Goal: Task Accomplishment & Management: Complete application form

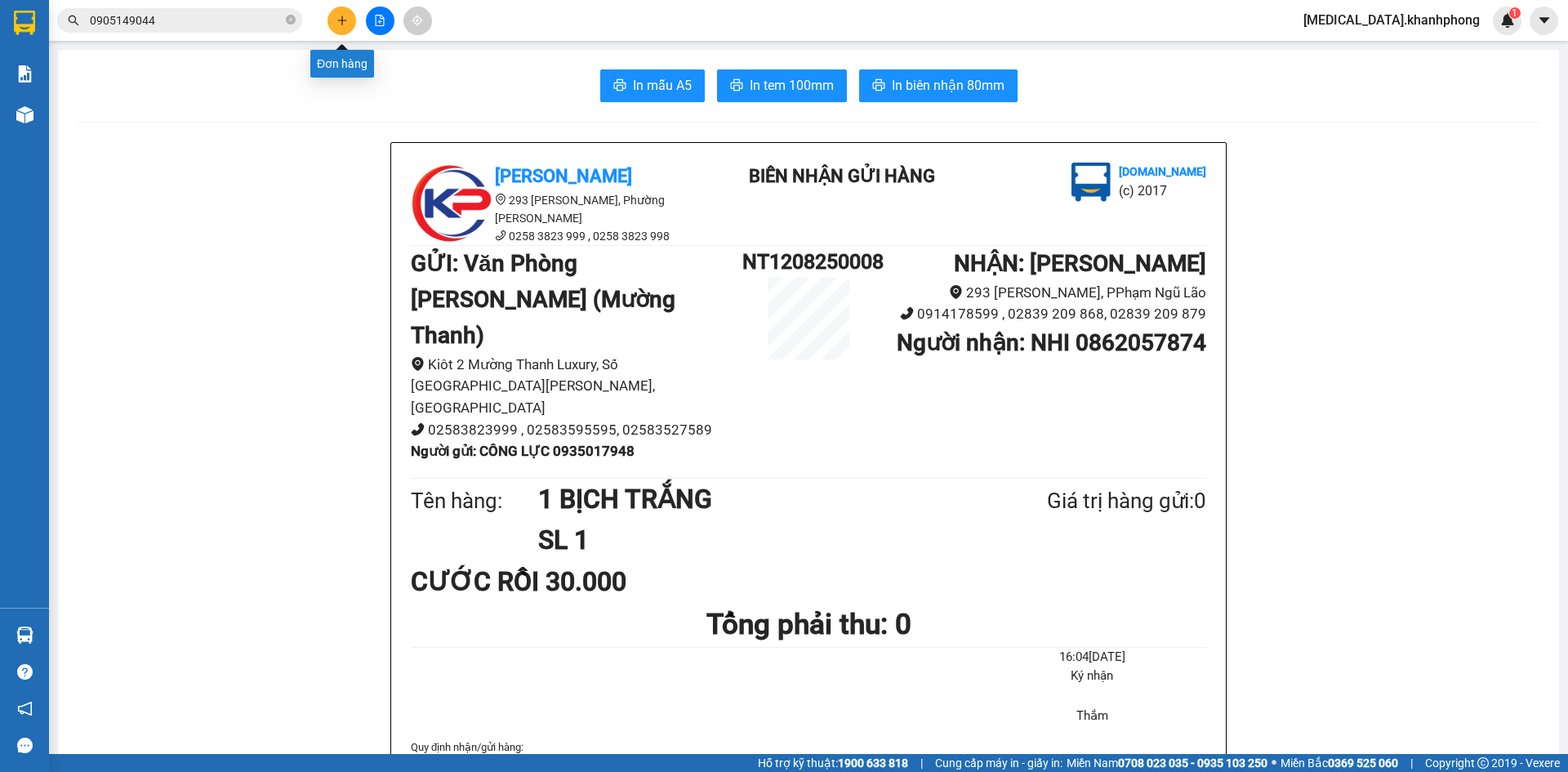
click at [344, 24] on icon "plus" at bounding box center [342, 20] width 12 height 12
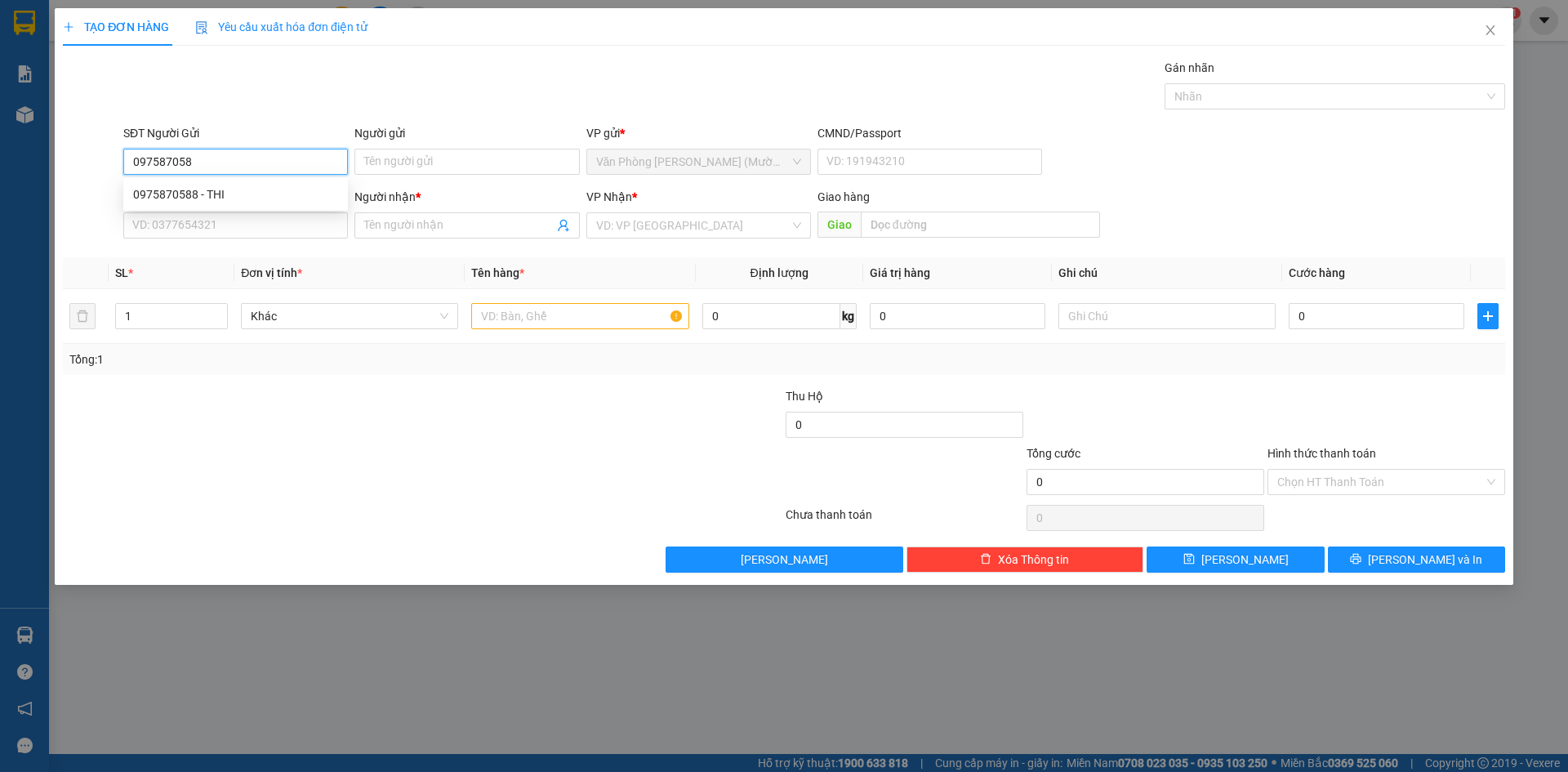
type input "0975870588"
click at [282, 190] on div "0975870588 - THI" at bounding box center [235, 194] width 205 height 18
type input "THI"
type input "0975870588"
click at [279, 225] on input "SĐT Người Nhận" at bounding box center [235, 225] width 225 height 26
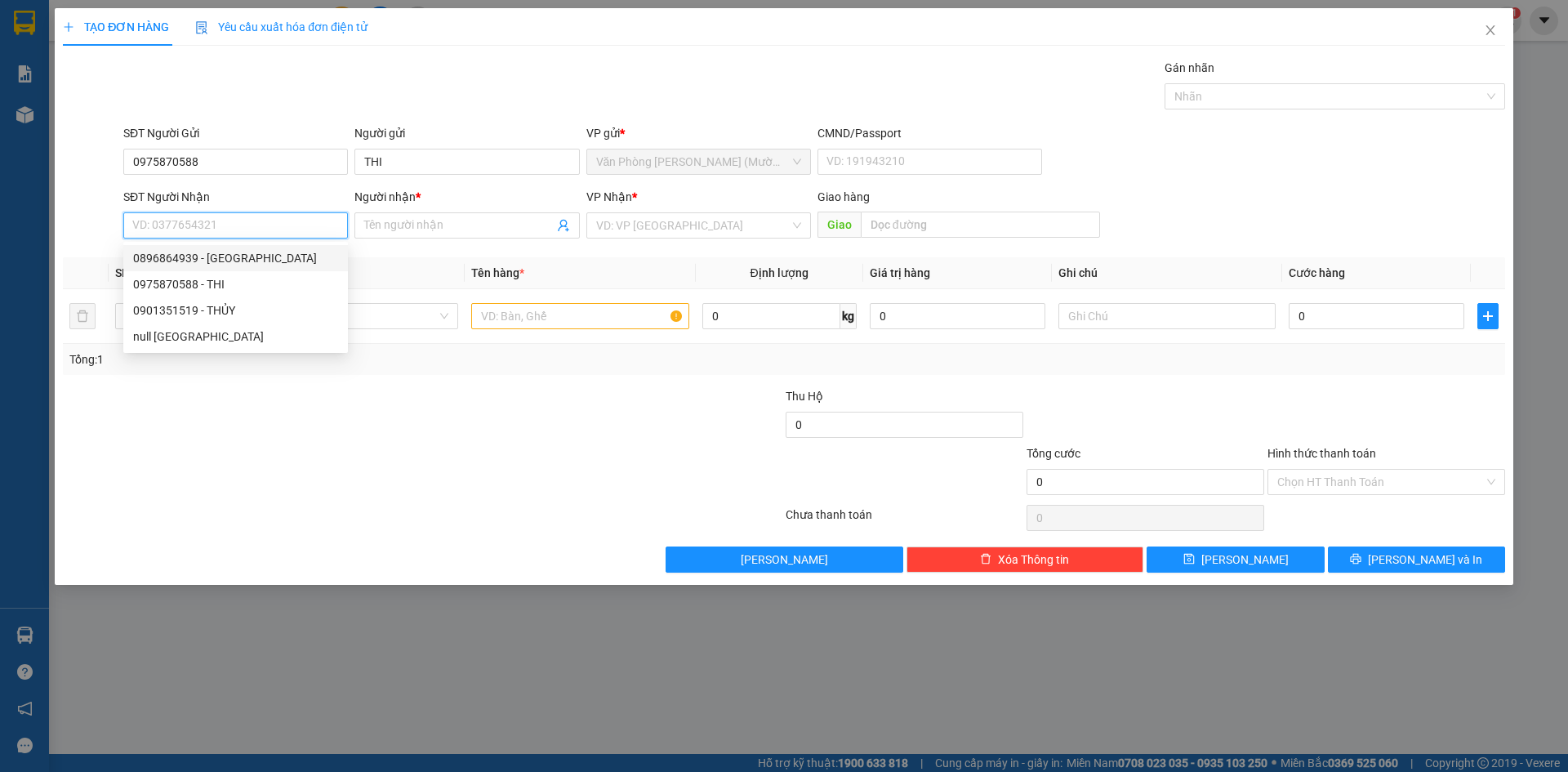
click at [273, 260] on div "0896864939 - [GEOGRAPHIC_DATA]" at bounding box center [235, 258] width 205 height 18
type input "0896864939"
type input "[GEOGRAPHIC_DATA]"
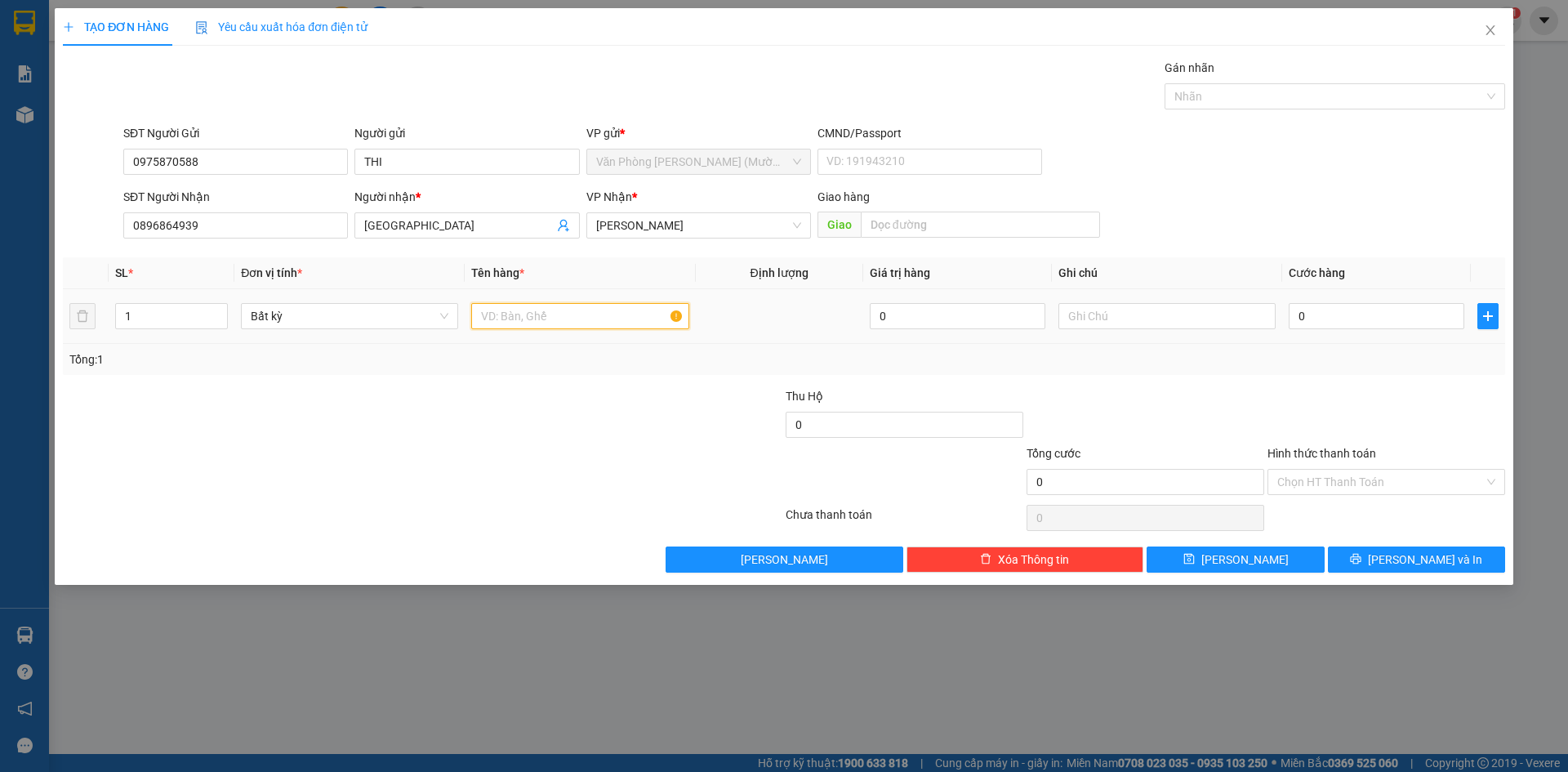
click at [555, 316] on input "text" at bounding box center [579, 316] width 217 height 26
type input "1 CỤC TRẮNG NHỎ"
click at [1317, 324] on input "0" at bounding box center [1377, 316] width 176 height 26
type input "2"
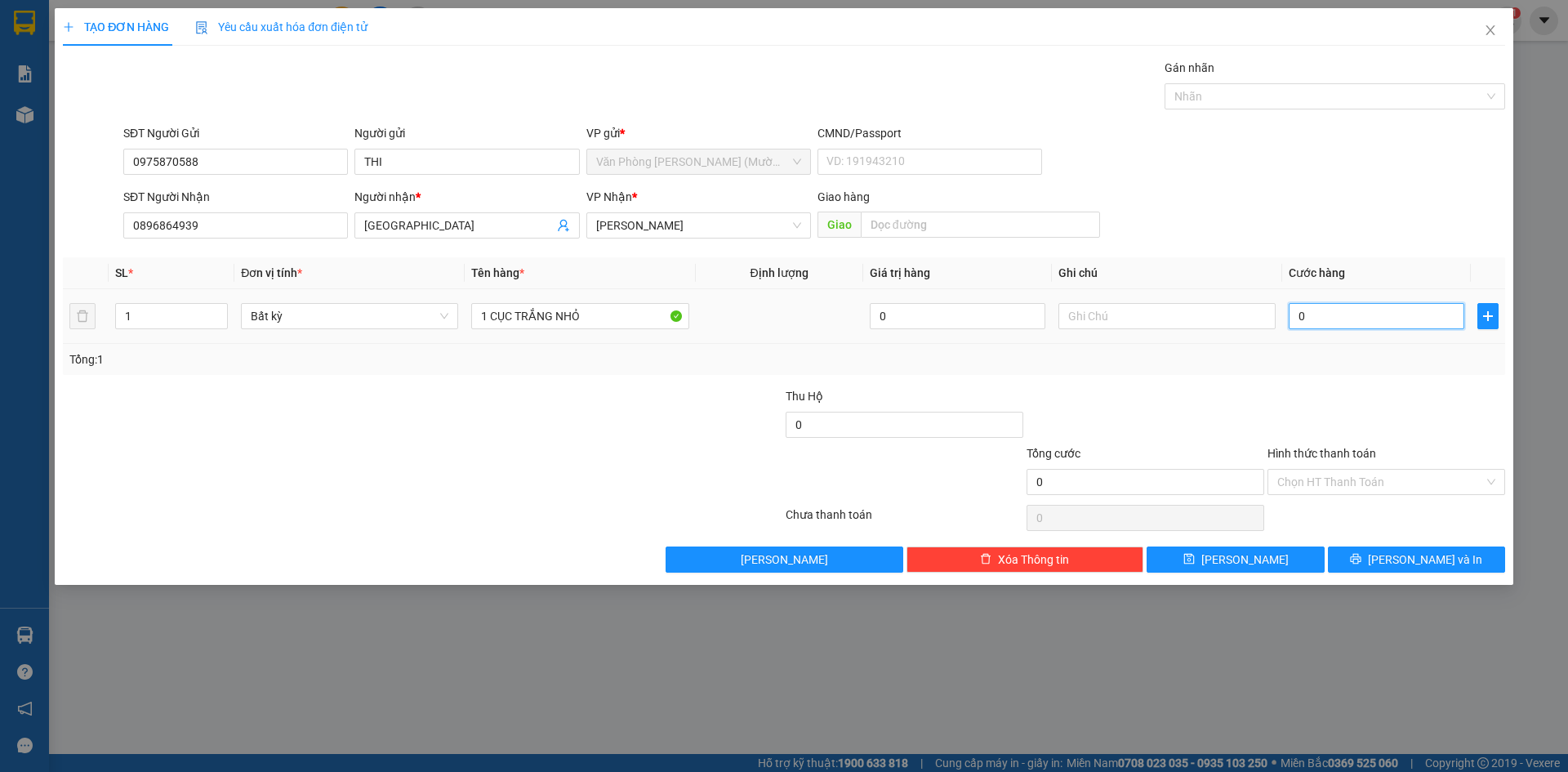
type input "2"
type input "20"
type input "20.000"
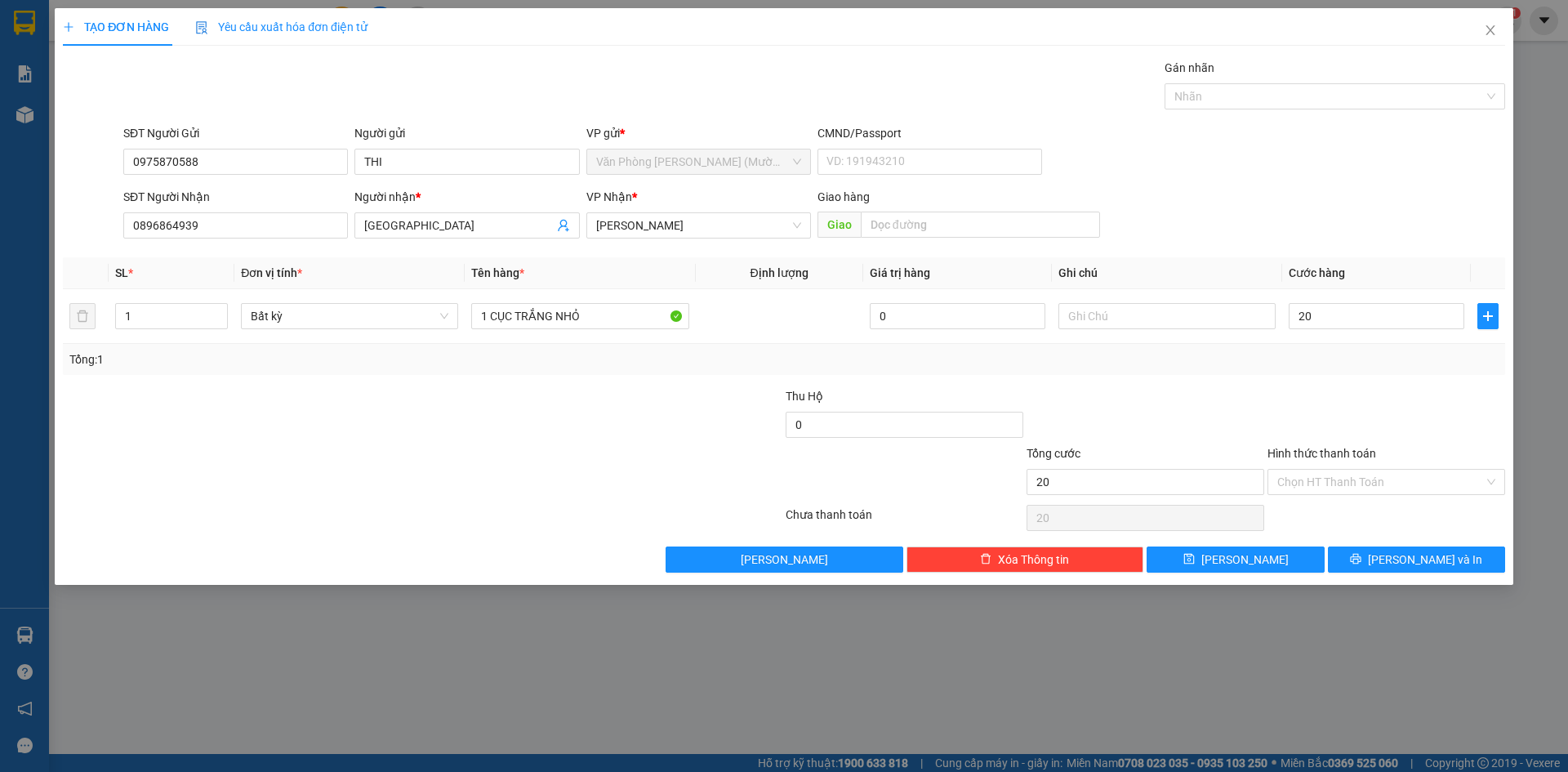
type input "20.000"
click at [1311, 400] on div at bounding box center [1387, 415] width 241 height 57
click at [1383, 559] on button "[PERSON_NAME] và In" at bounding box center [1417, 559] width 177 height 26
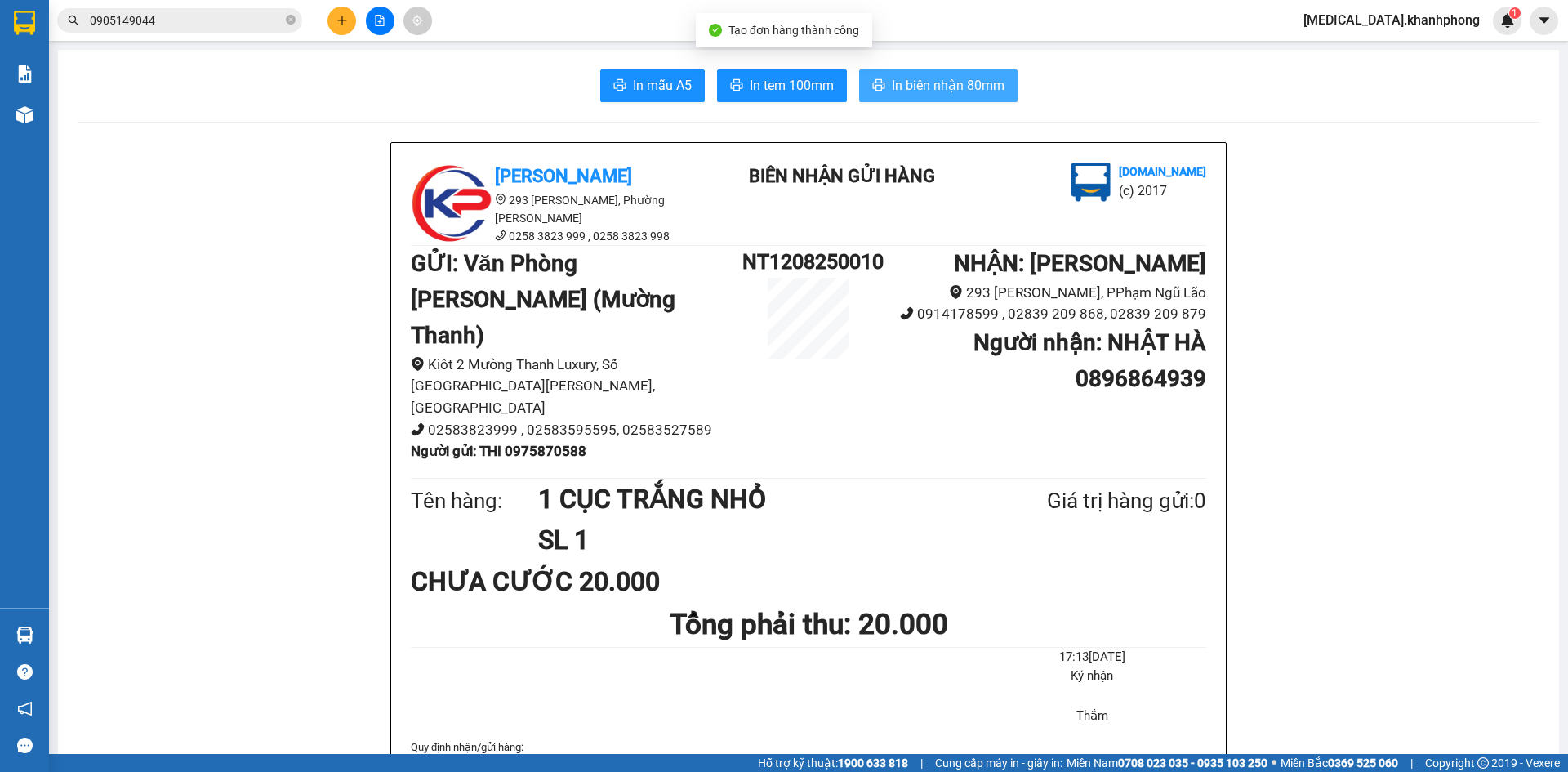
click at [892, 90] on span "In biên nhận 80mm" at bounding box center [948, 85] width 113 height 20
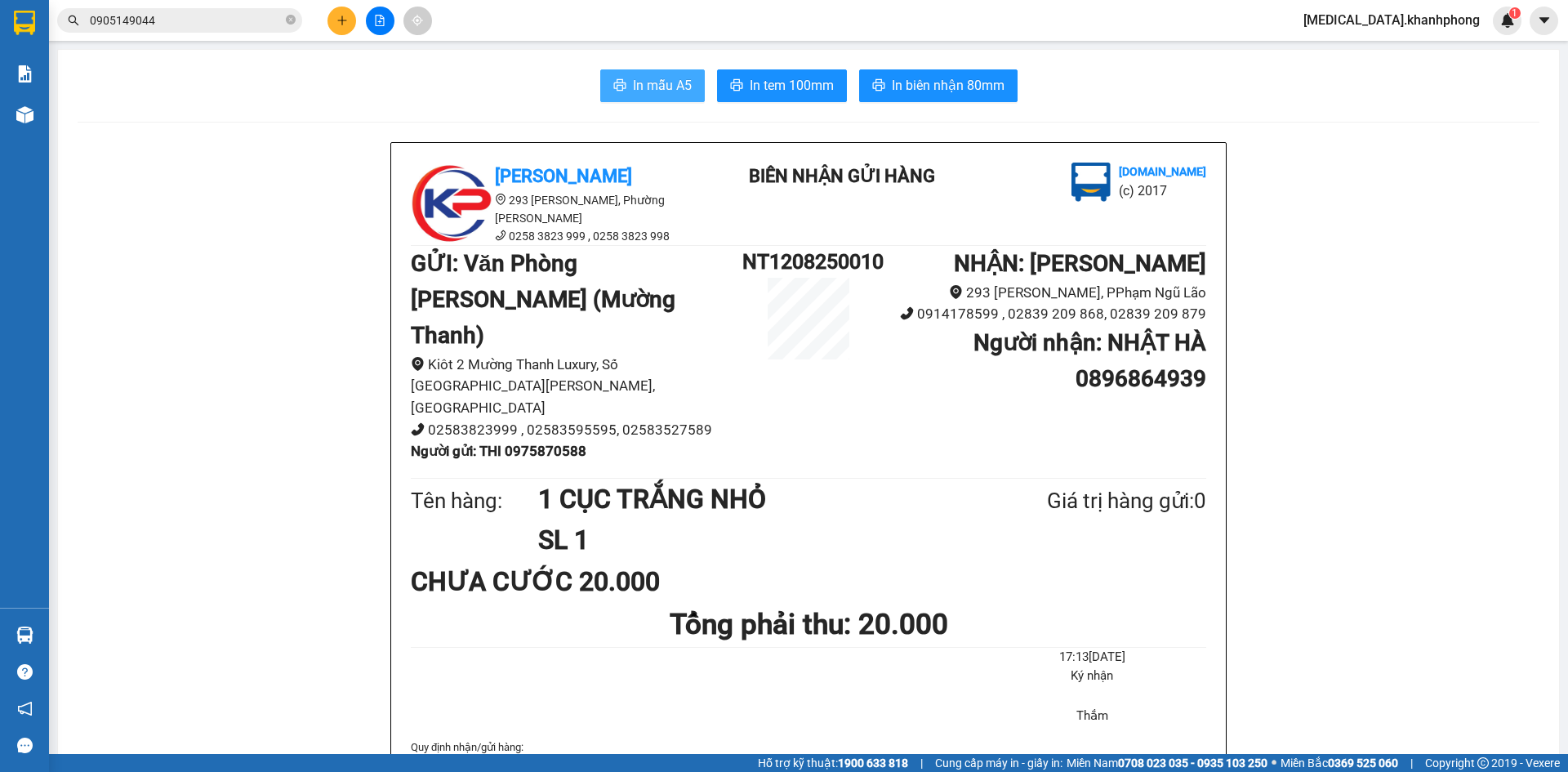
click at [640, 93] on span "In mẫu A5" at bounding box center [662, 85] width 59 height 20
click at [344, 14] on button at bounding box center [342, 20] width 28 height 28
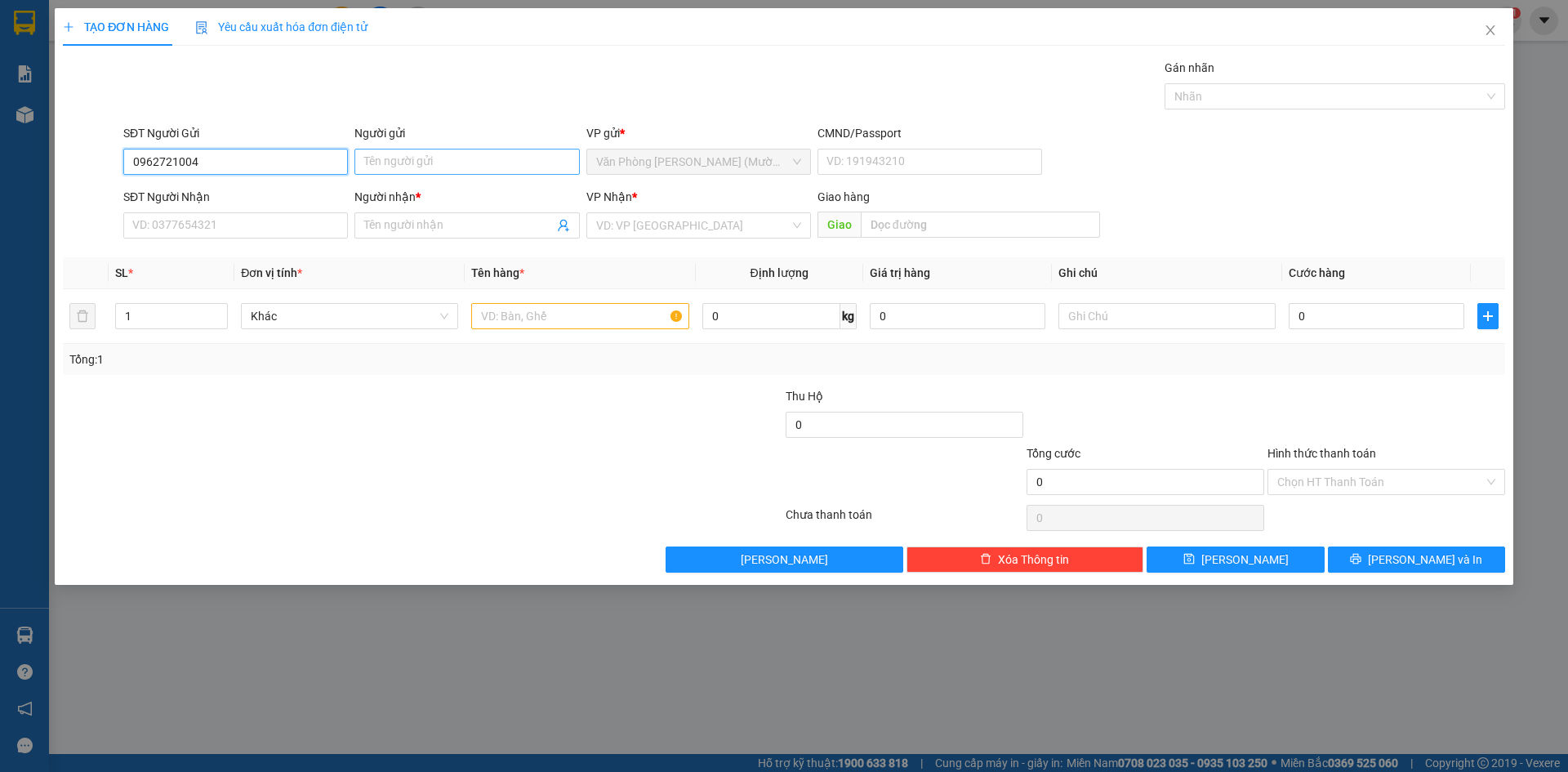
type input "0962721004"
click at [437, 160] on input "Người gửi" at bounding box center [467, 161] width 225 height 26
type input "CHỊ DIỂM"
click at [295, 232] on input "SĐT Người Nhận" at bounding box center [235, 225] width 225 height 26
type input "0966732632"
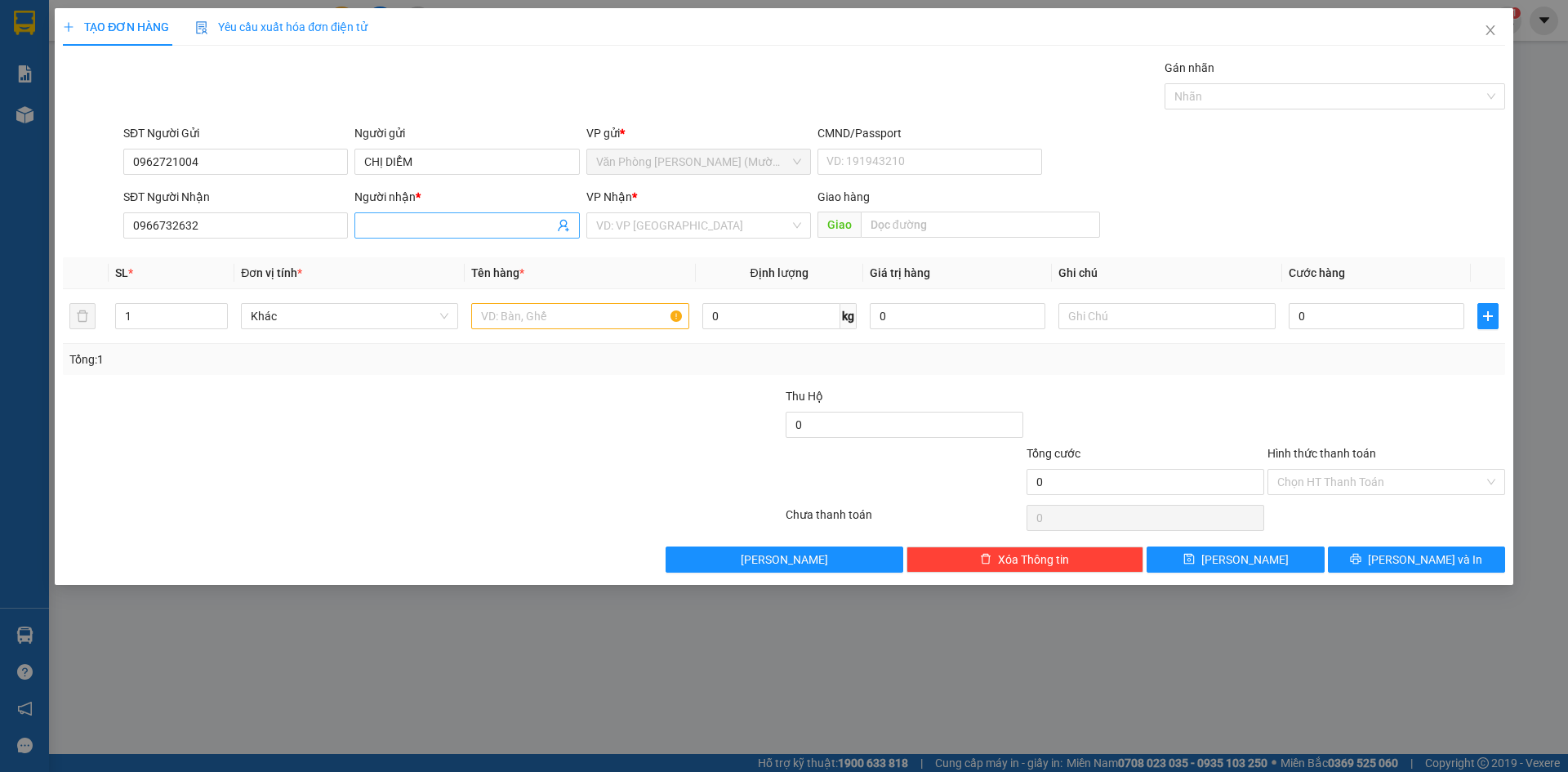
click at [390, 230] on input "Người nhận *" at bounding box center [459, 225] width 189 height 18
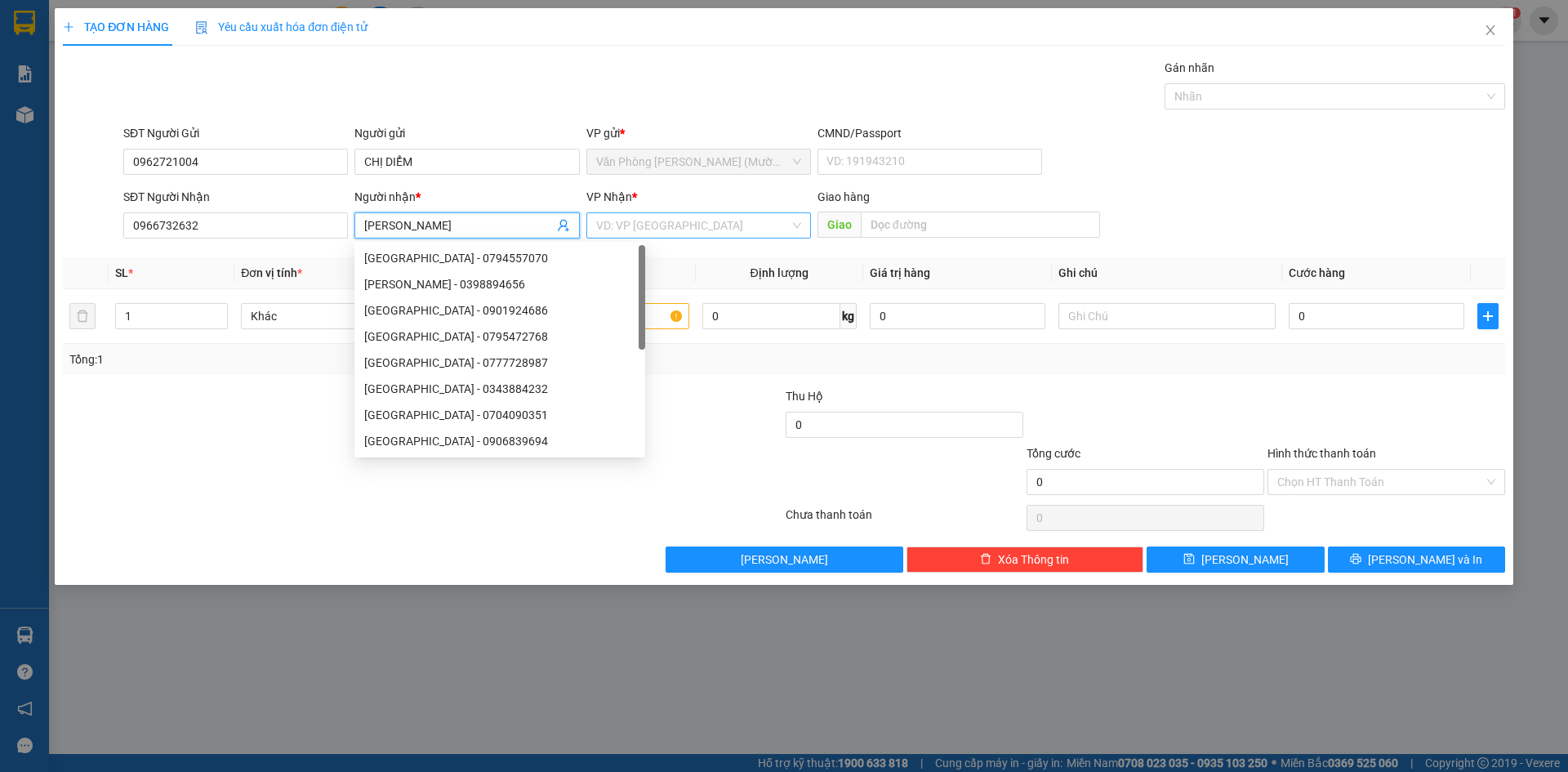
type input "[PERSON_NAME]"
click at [634, 219] on input "search" at bounding box center [693, 225] width 193 height 25
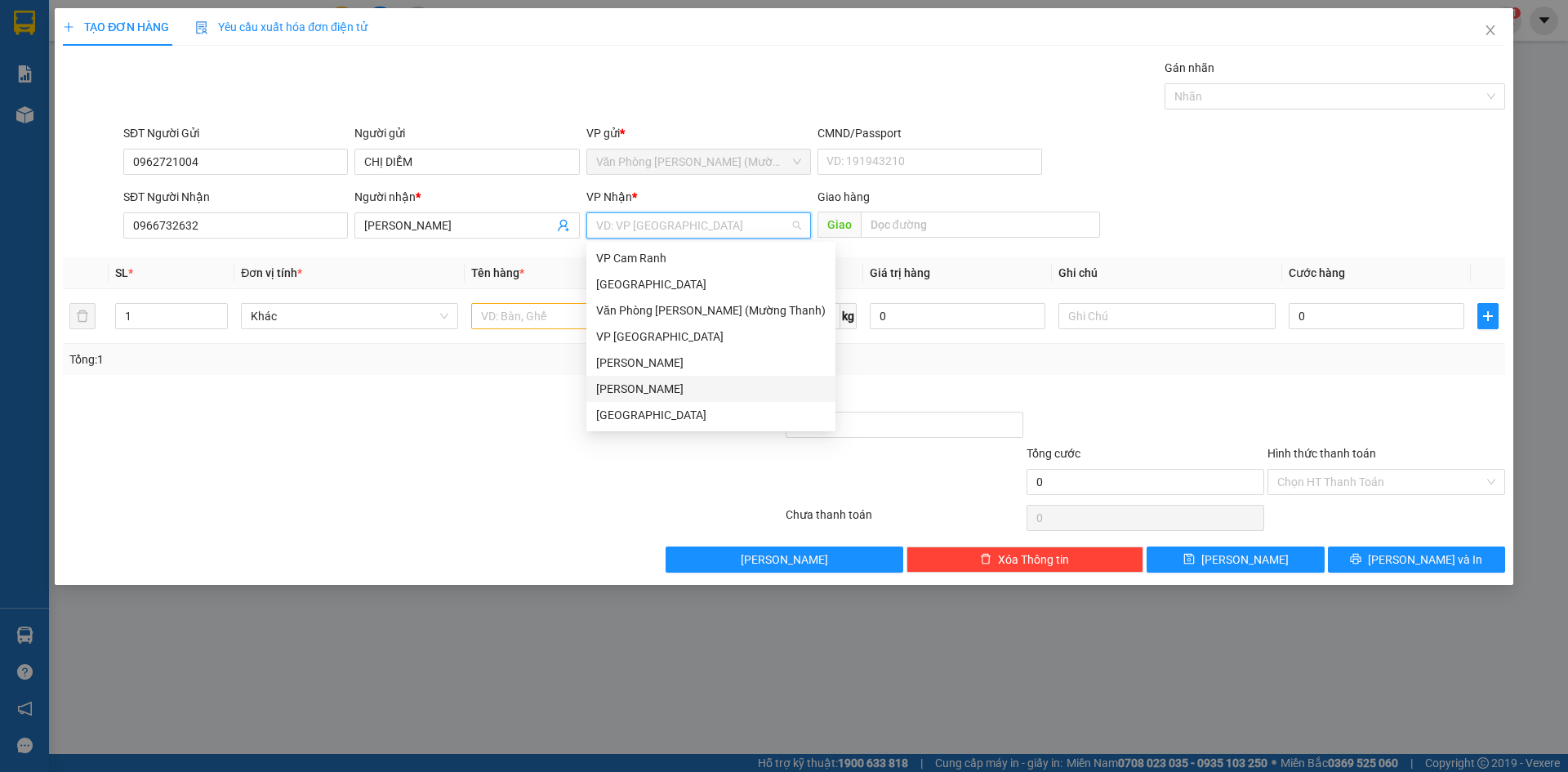
click at [663, 388] on div "[PERSON_NAME]" at bounding box center [711, 389] width 230 height 18
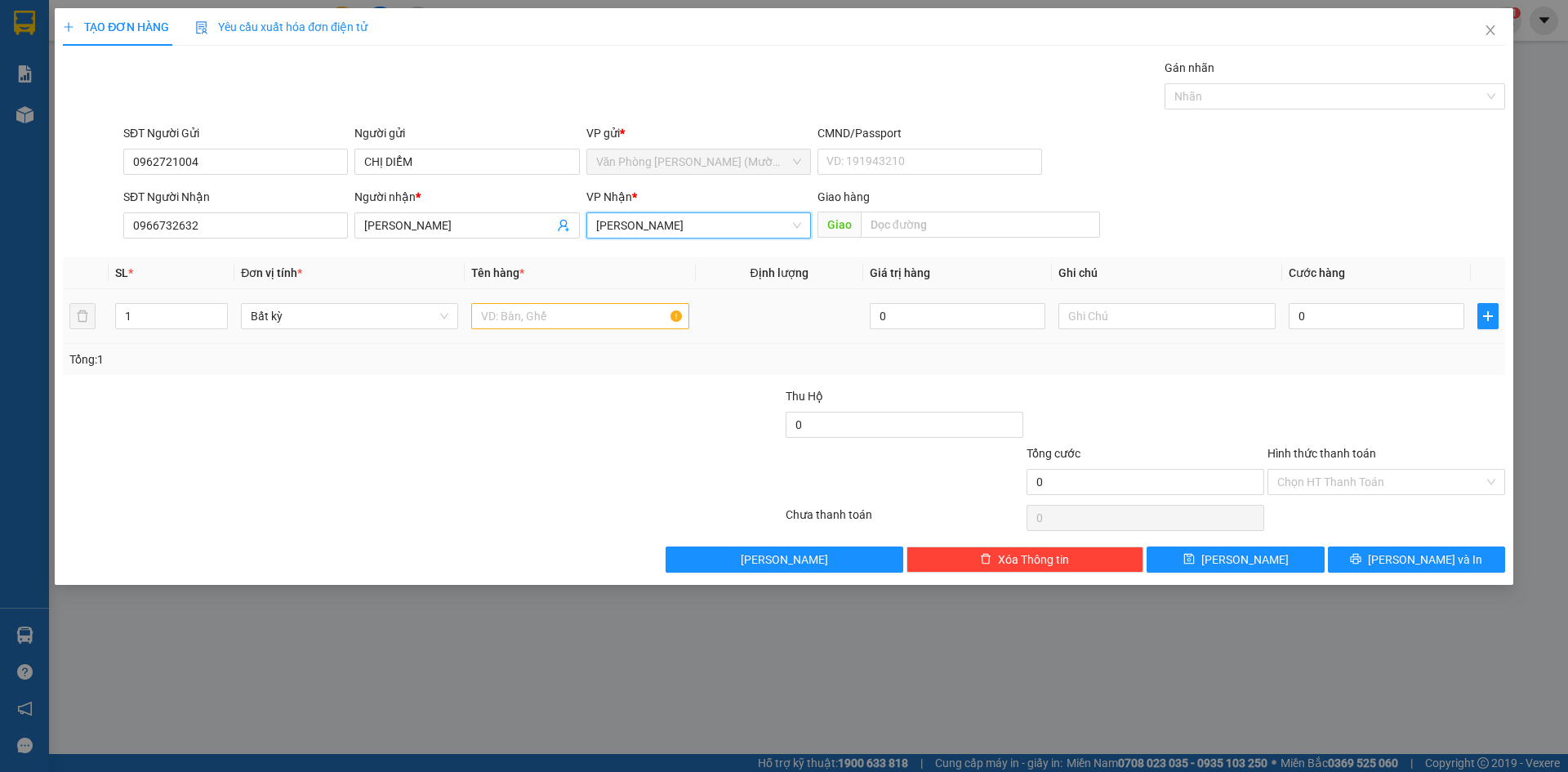
click at [752, 314] on td at bounding box center [779, 317] width 168 height 55
click at [569, 321] on input "text" at bounding box center [579, 316] width 217 height 26
type input "1 BỊCH HỒNG"
click at [1075, 322] on input "text" at bounding box center [1167, 316] width 217 height 26
type input "GIAO TẬN NƠI"
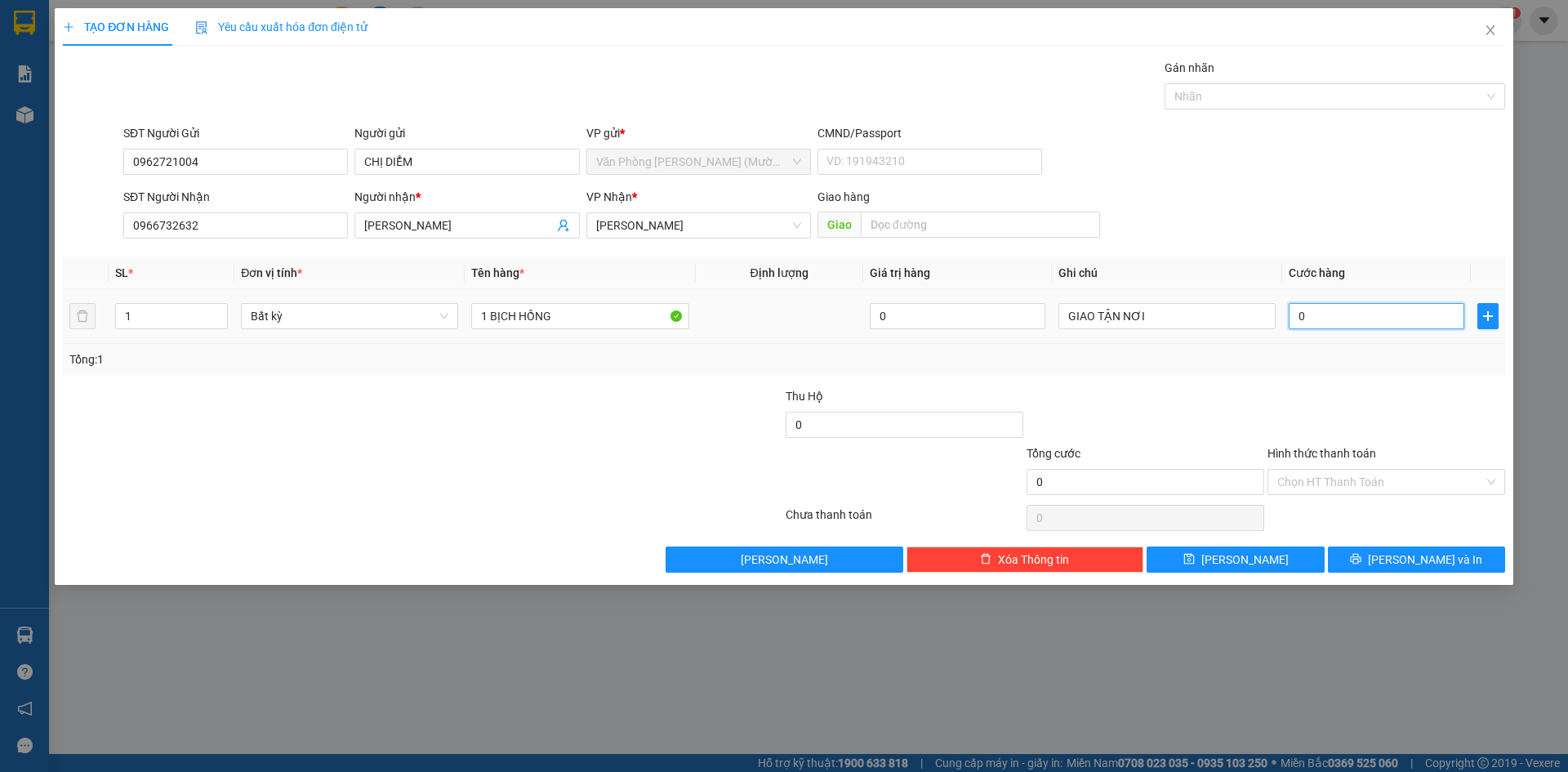
click at [1303, 311] on input "0" at bounding box center [1377, 316] width 176 height 26
type input "3"
type input "30"
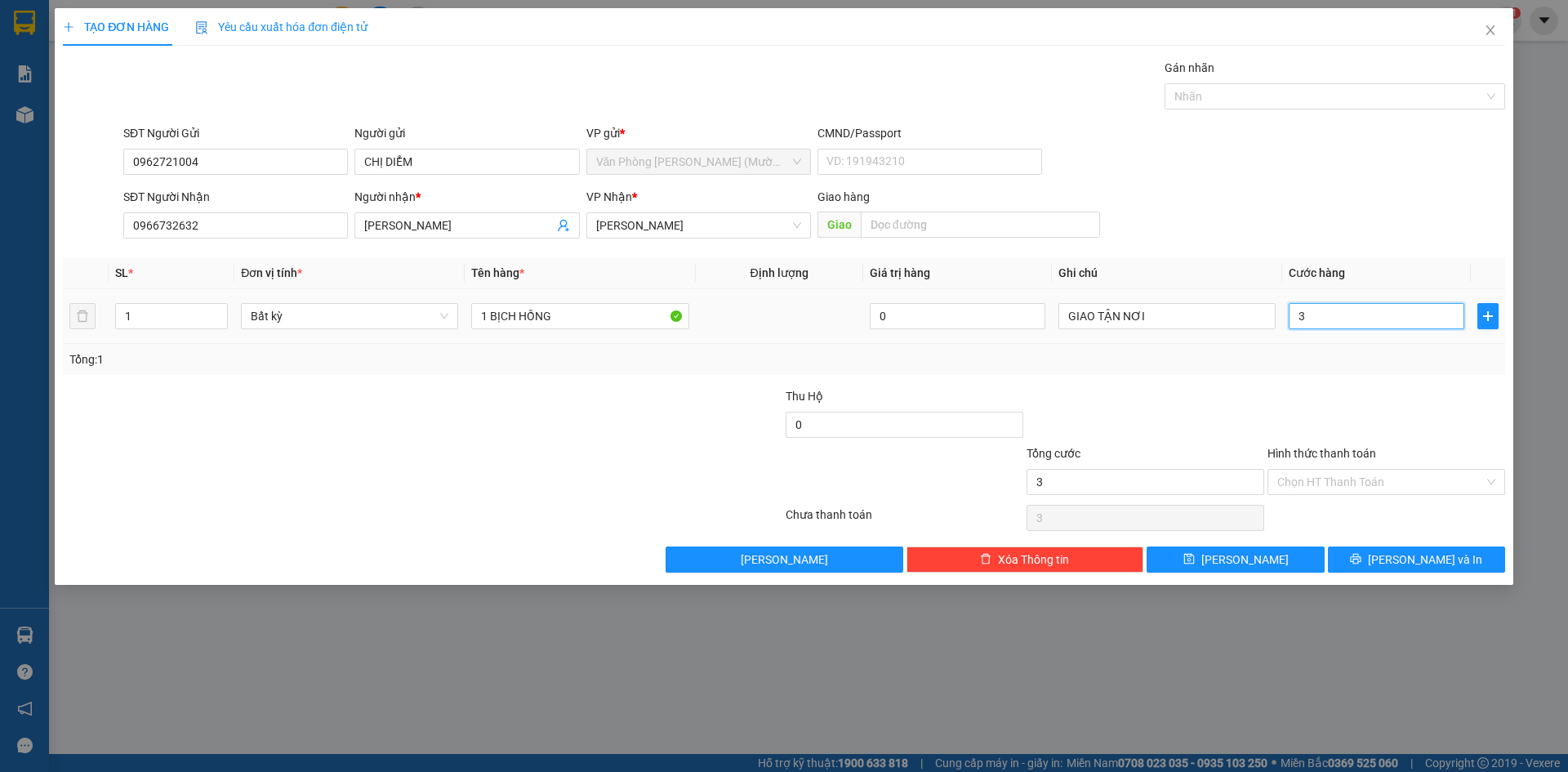
type input "30"
type input "30.000"
click at [1304, 374] on div "Tổng: 1" at bounding box center [784, 359] width 1443 height 31
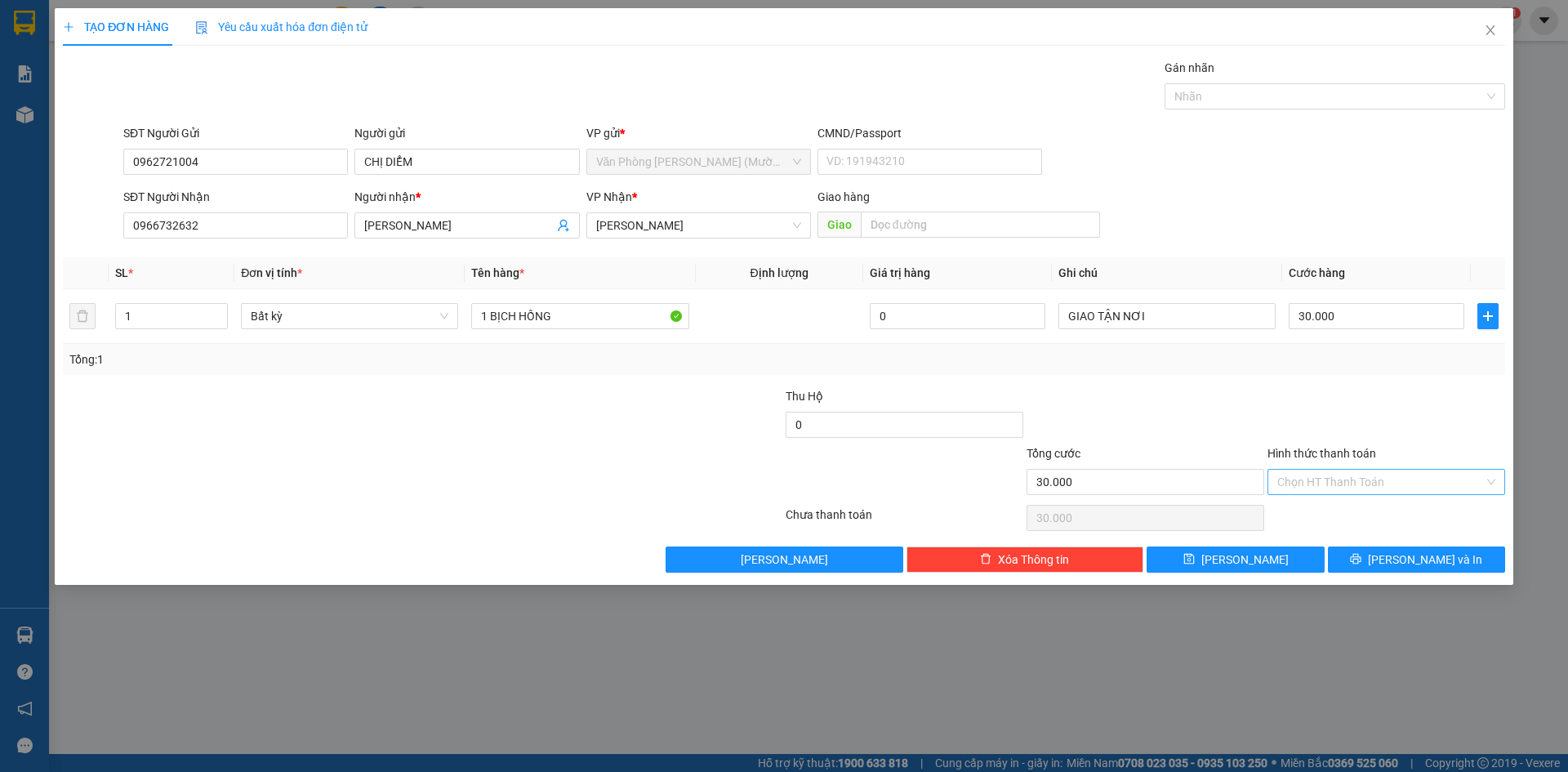
click at [1350, 478] on input "Hình thức thanh toán" at bounding box center [1381, 482] width 207 height 25
click at [1357, 512] on div "Tại văn phòng" at bounding box center [1387, 515] width 218 height 18
type input "0"
click at [1380, 555] on button "[PERSON_NAME] và In" at bounding box center [1417, 559] width 177 height 26
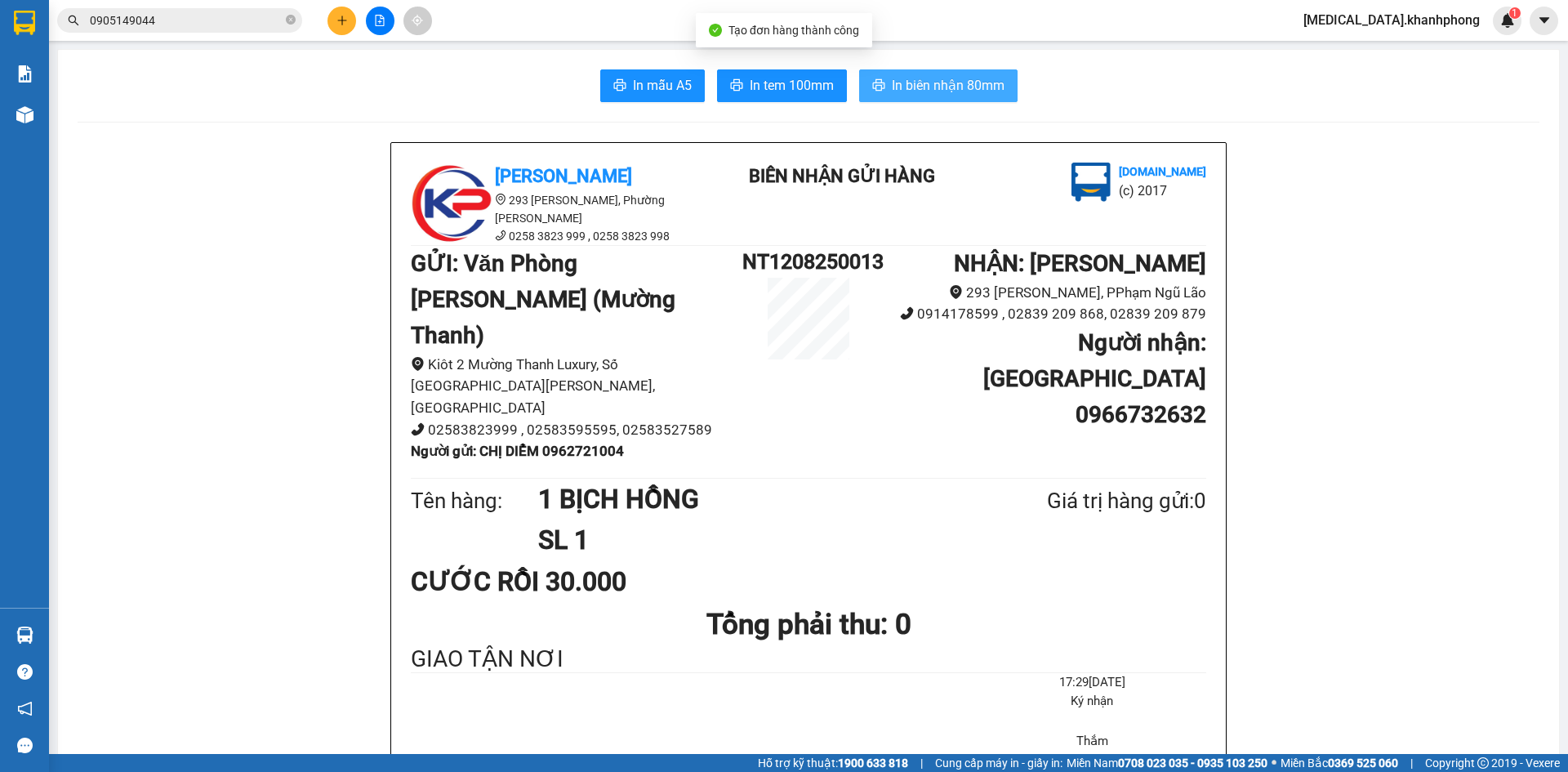
click at [902, 83] on span "In biên nhận 80mm" at bounding box center [948, 85] width 113 height 20
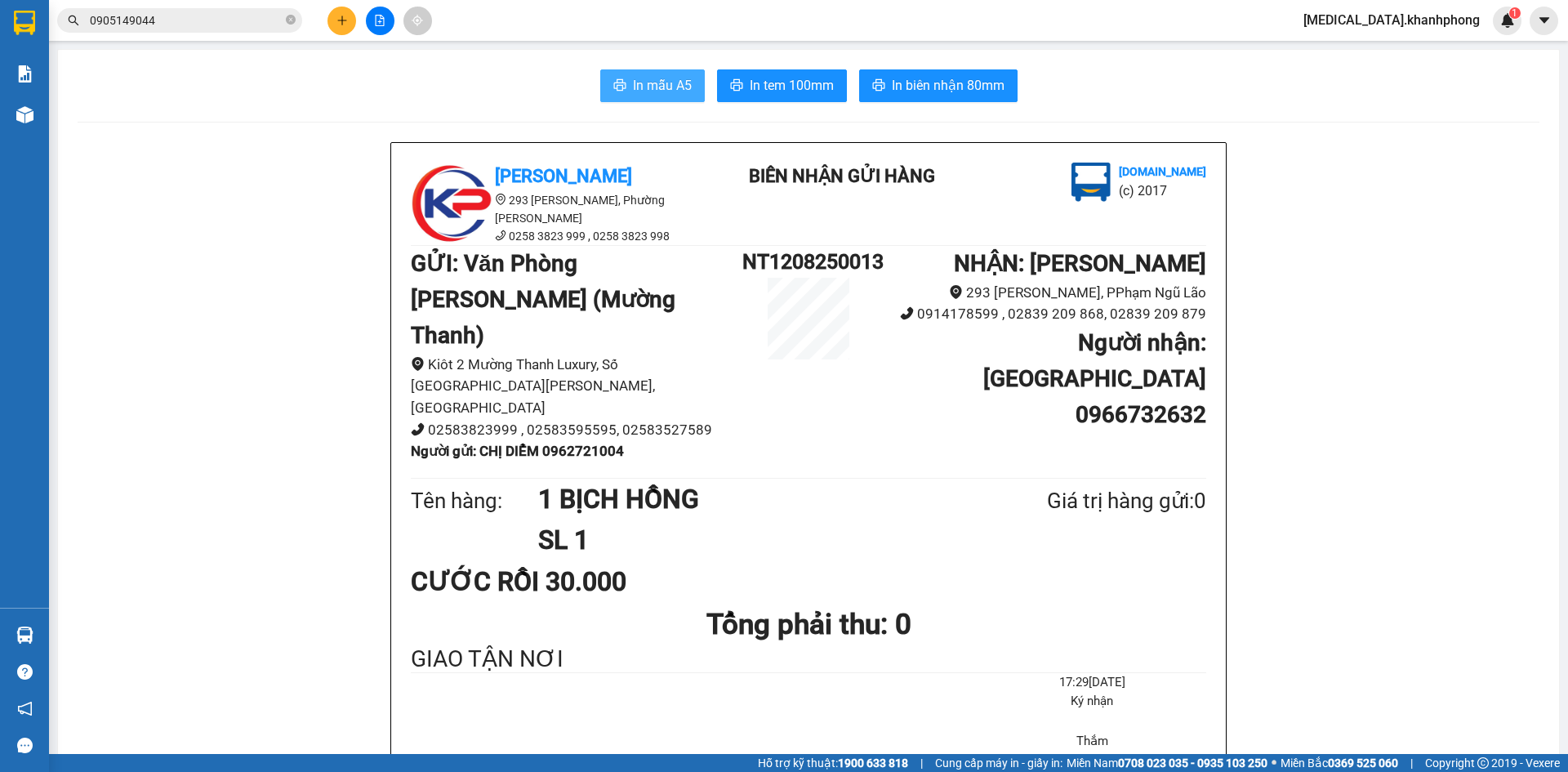
click at [625, 84] on button "In mẫu A5" at bounding box center [653, 85] width 105 height 33
